Goal: Check status: Check status

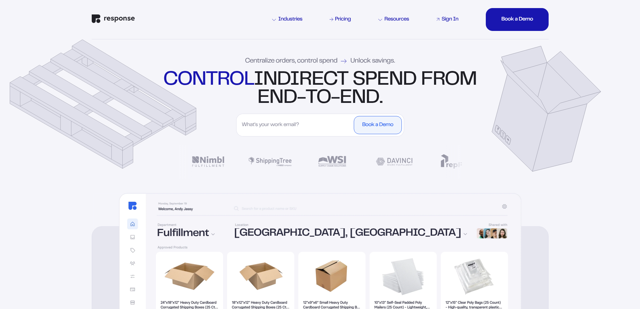
click at [444, 19] on div "Sign In" at bounding box center [449, 19] width 17 height 5
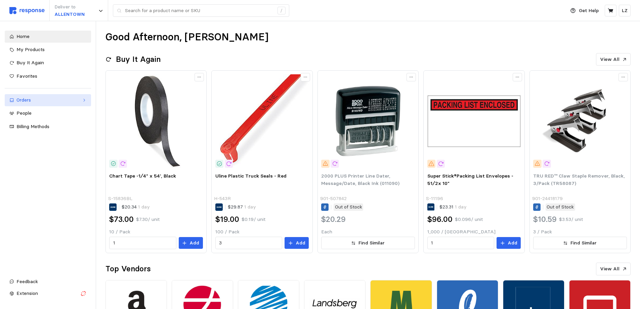
click at [19, 100] on div "Orders" at bounding box center [47, 99] width 63 height 7
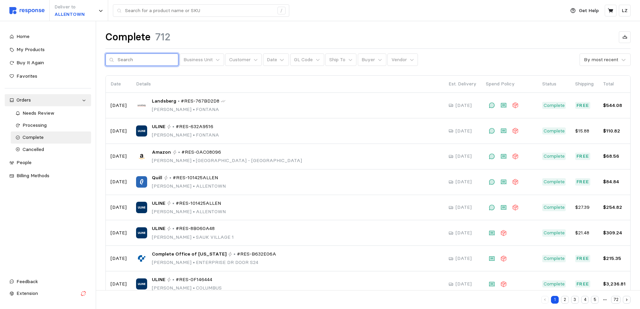
click at [135, 62] on input "text" at bounding box center [146, 60] width 57 height 12
type input "quill"
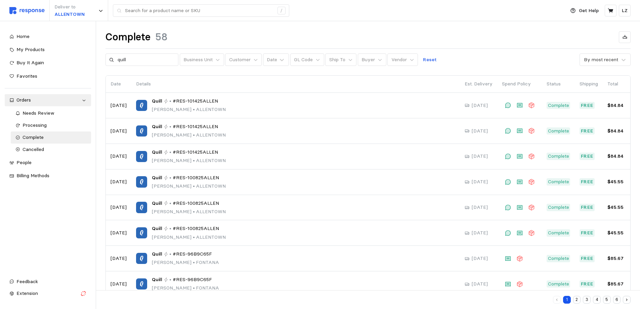
click at [575, 299] on button "2" at bounding box center [577, 300] width 8 height 8
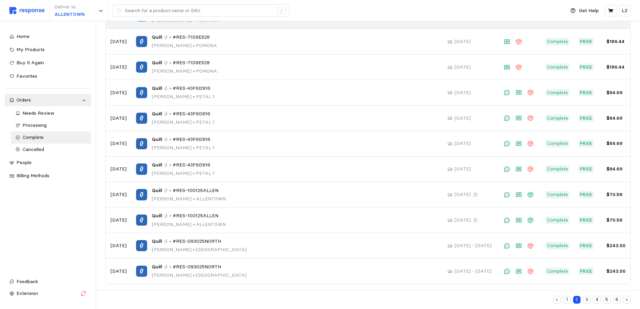
scroll to position [220, 0]
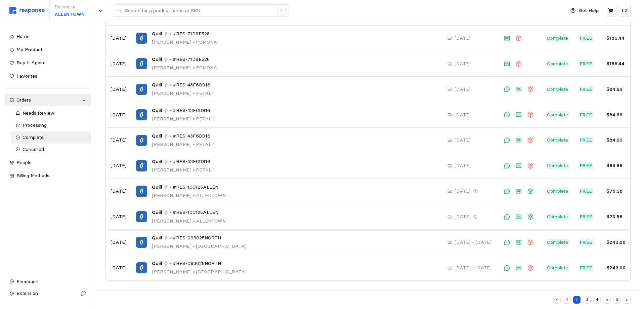
click at [585, 300] on button "3" at bounding box center [587, 300] width 8 height 8
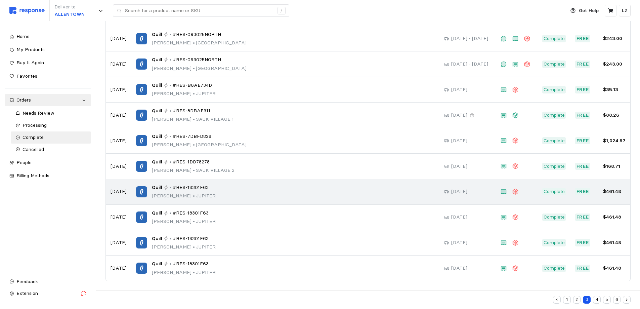
scroll to position [373, 0]
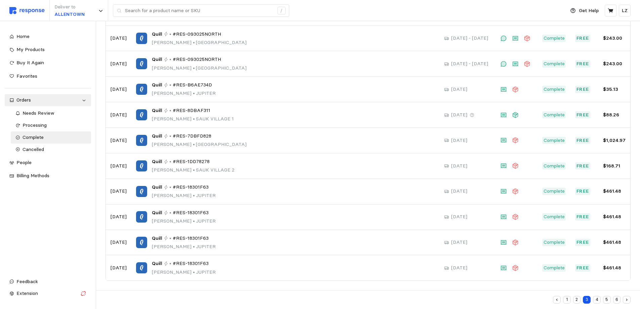
click at [595, 301] on button "4" at bounding box center [597, 300] width 8 height 8
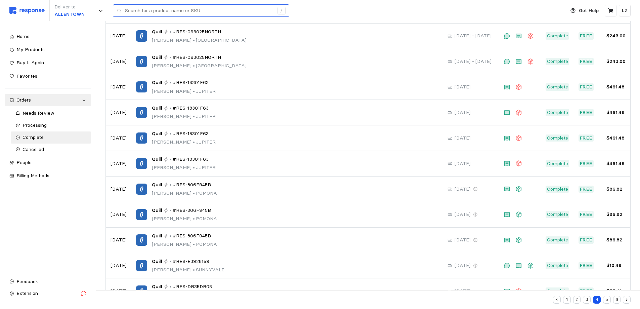
scroll to position [341, 0]
